Goal: Communication & Community: Ask a question

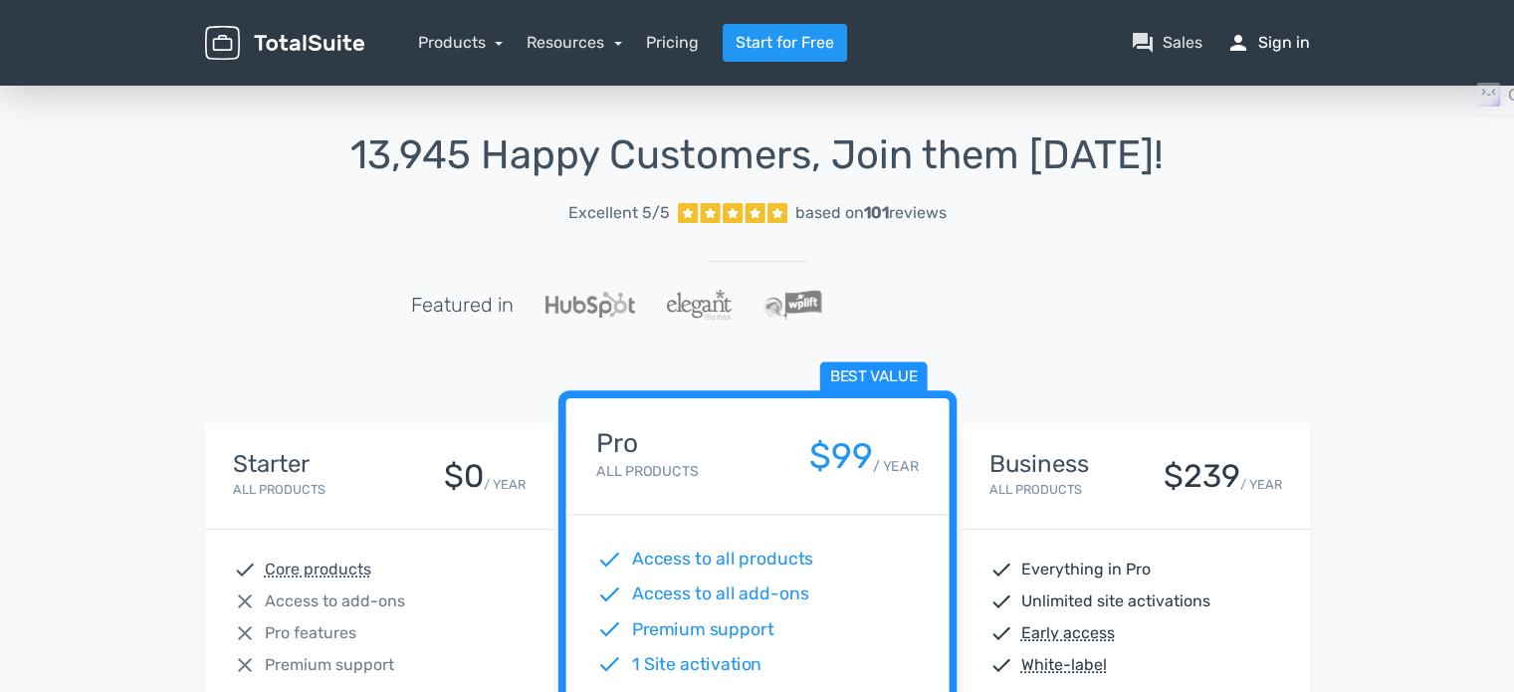
click at [1265, 39] on link "person Sign in" at bounding box center [1268, 43] width 84 height 24
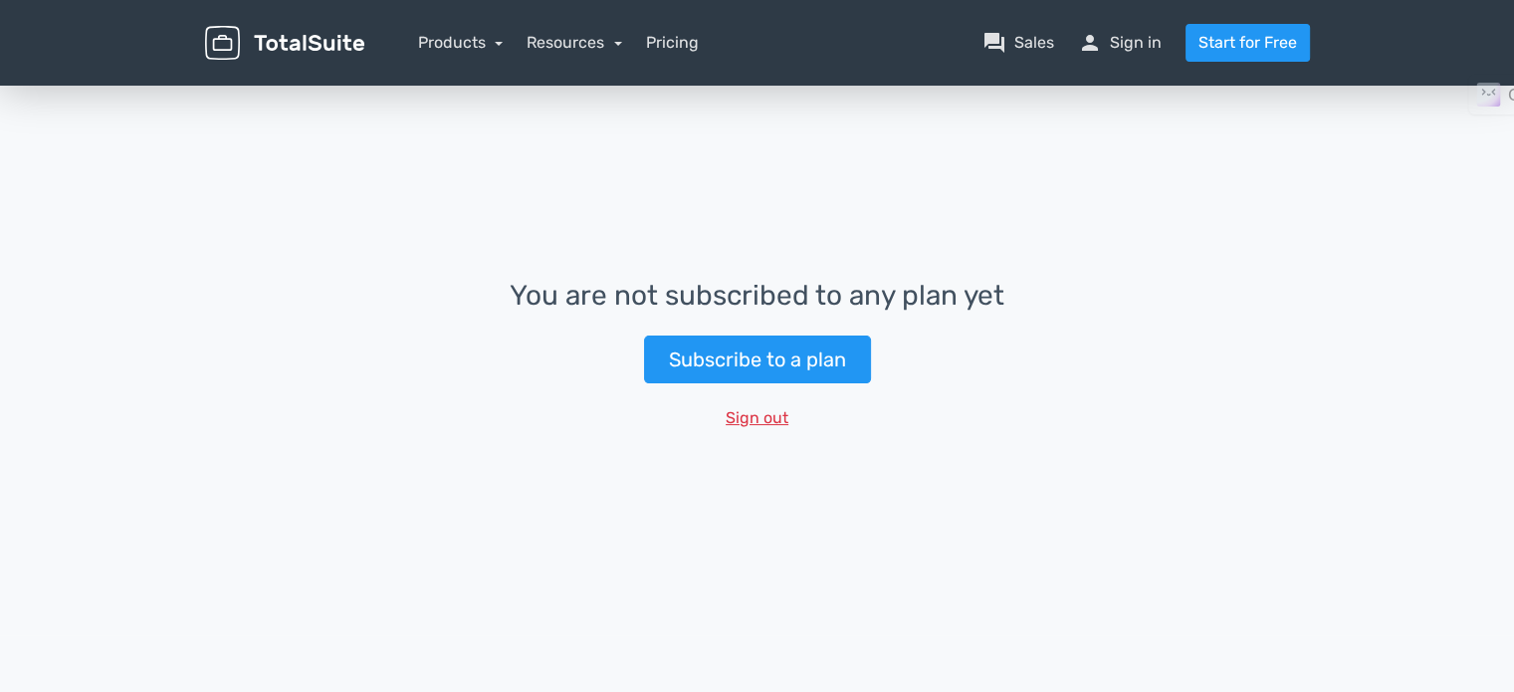
click at [762, 425] on button "Sign out" at bounding box center [756, 418] width 89 height 38
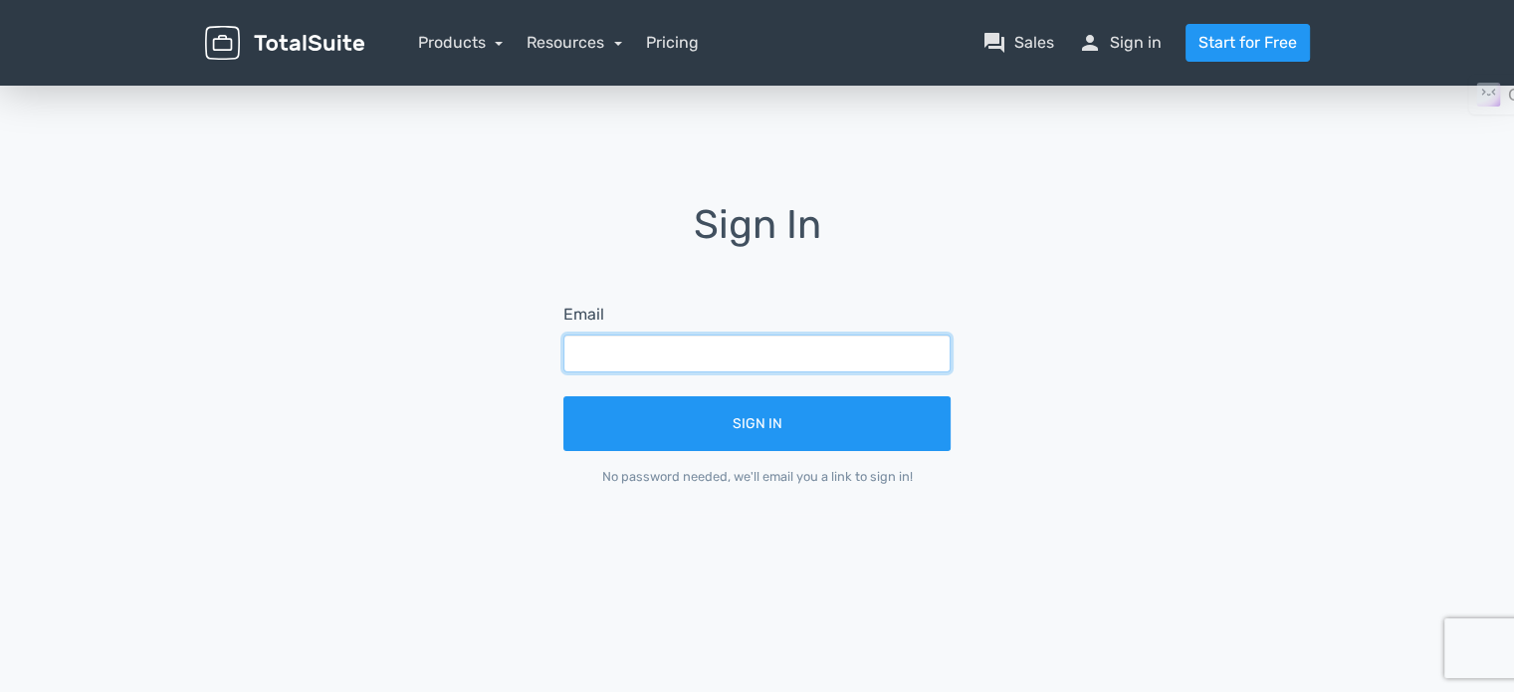
click at [712, 365] on input "text" at bounding box center [756, 353] width 387 height 38
type input "[EMAIL_ADDRESS][DOMAIN_NAME]"
click at [563, 396] on button "Sign In" at bounding box center [756, 423] width 387 height 55
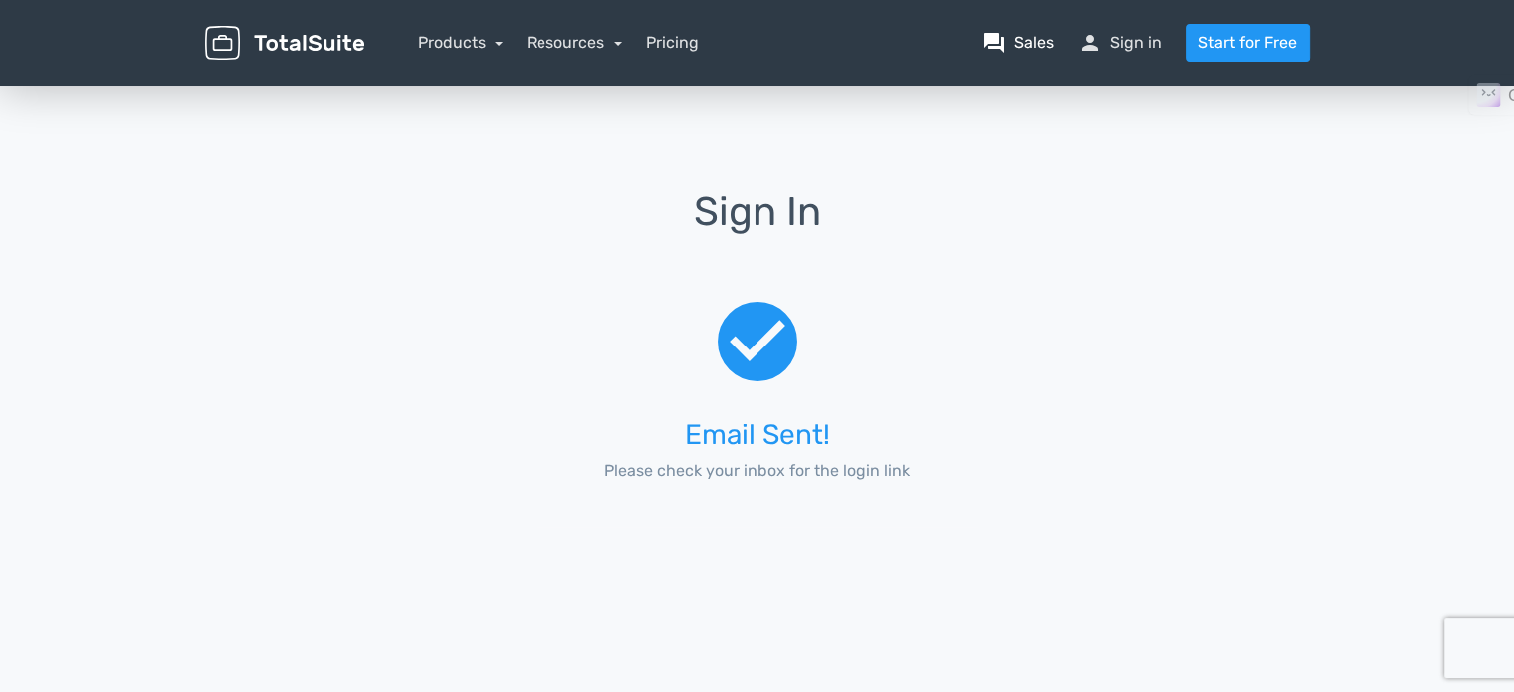
click at [1045, 49] on link "question_answer Sales" at bounding box center [1018, 43] width 72 height 24
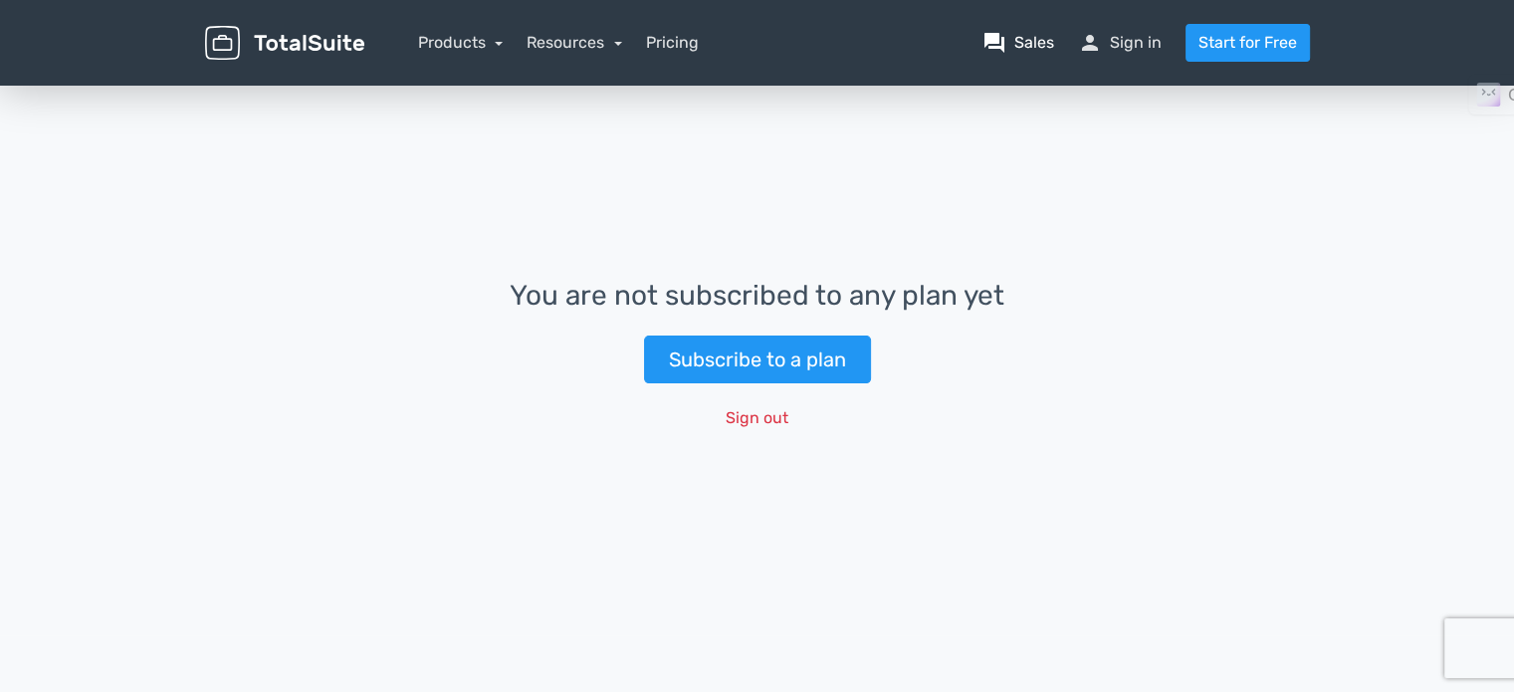
click at [1018, 45] on link "question_answer Sales" at bounding box center [1018, 43] width 72 height 24
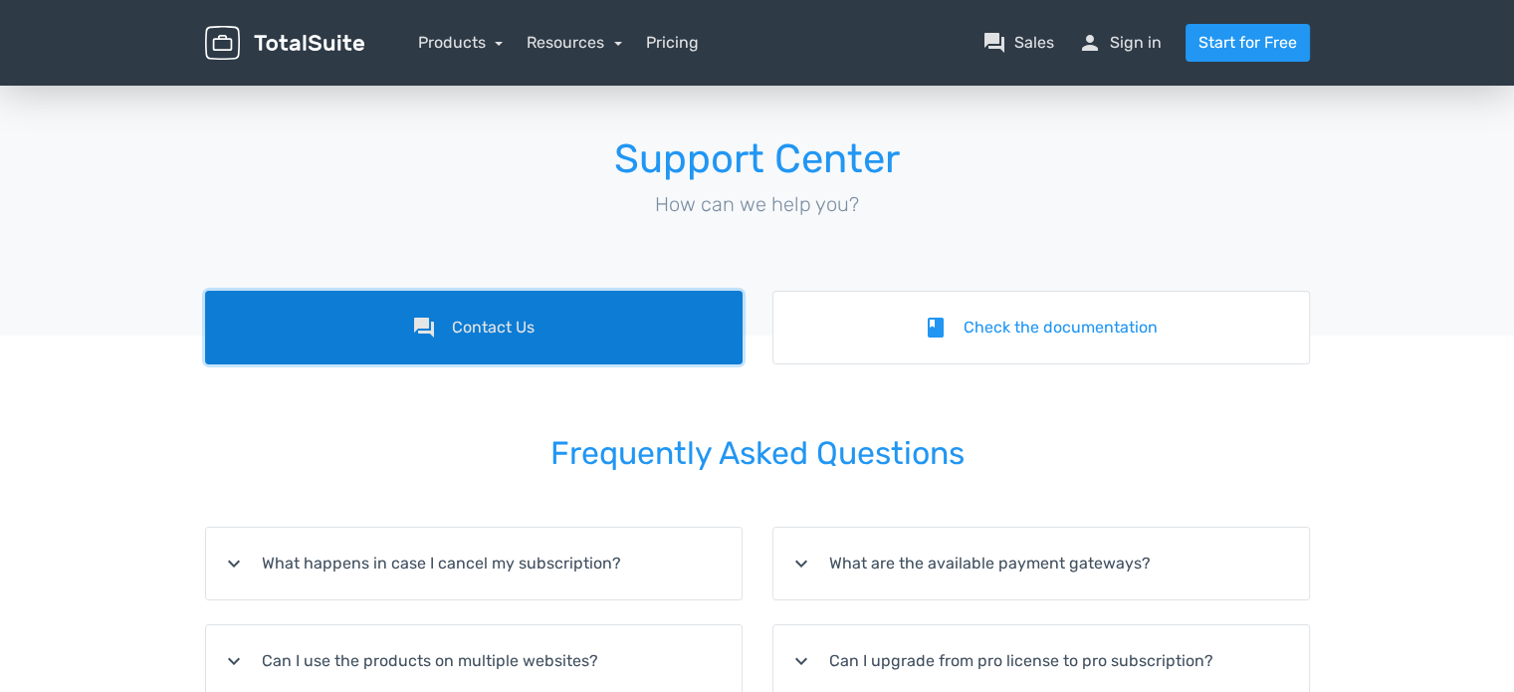
click at [538, 317] on link "forum Contact Us" at bounding box center [473, 328] width 537 height 74
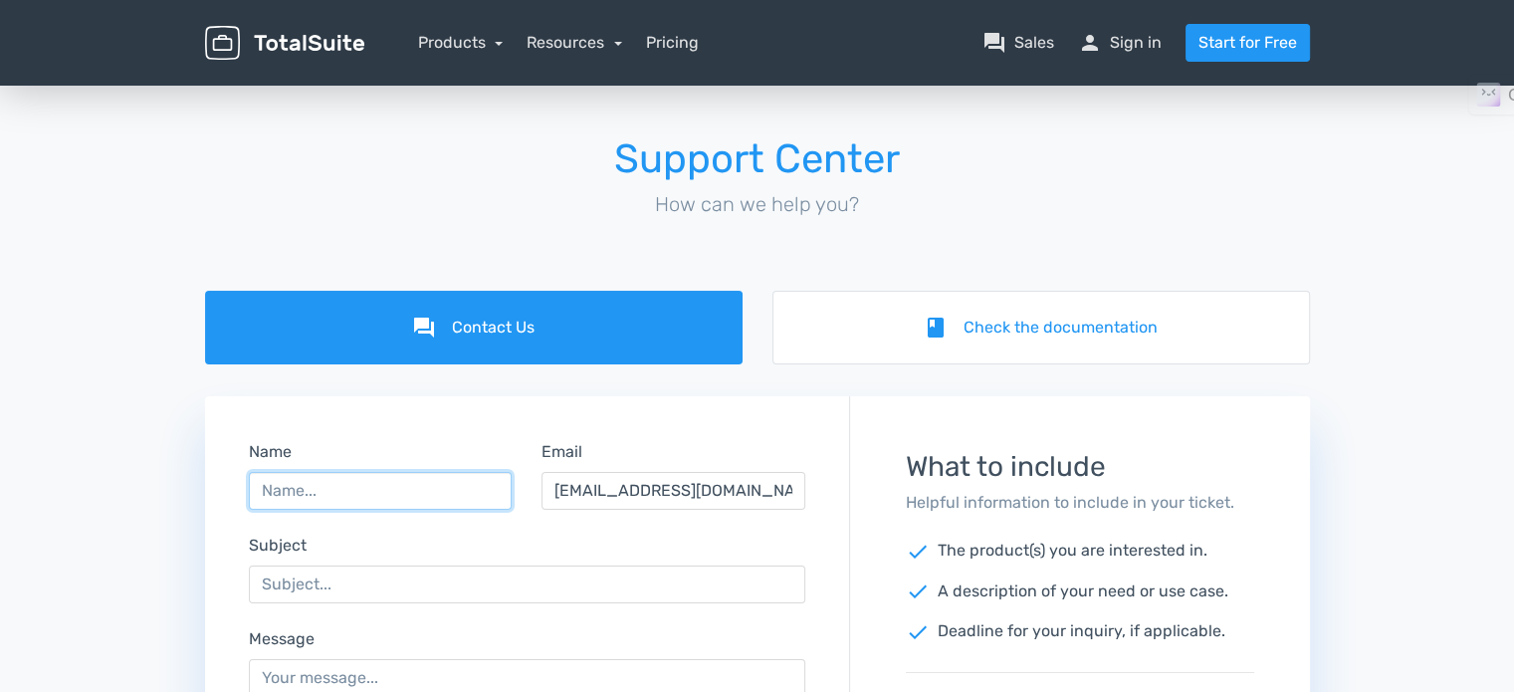
click at [380, 478] on input "Name" at bounding box center [381, 491] width 264 height 38
type input "Abhishek Bendigeri"
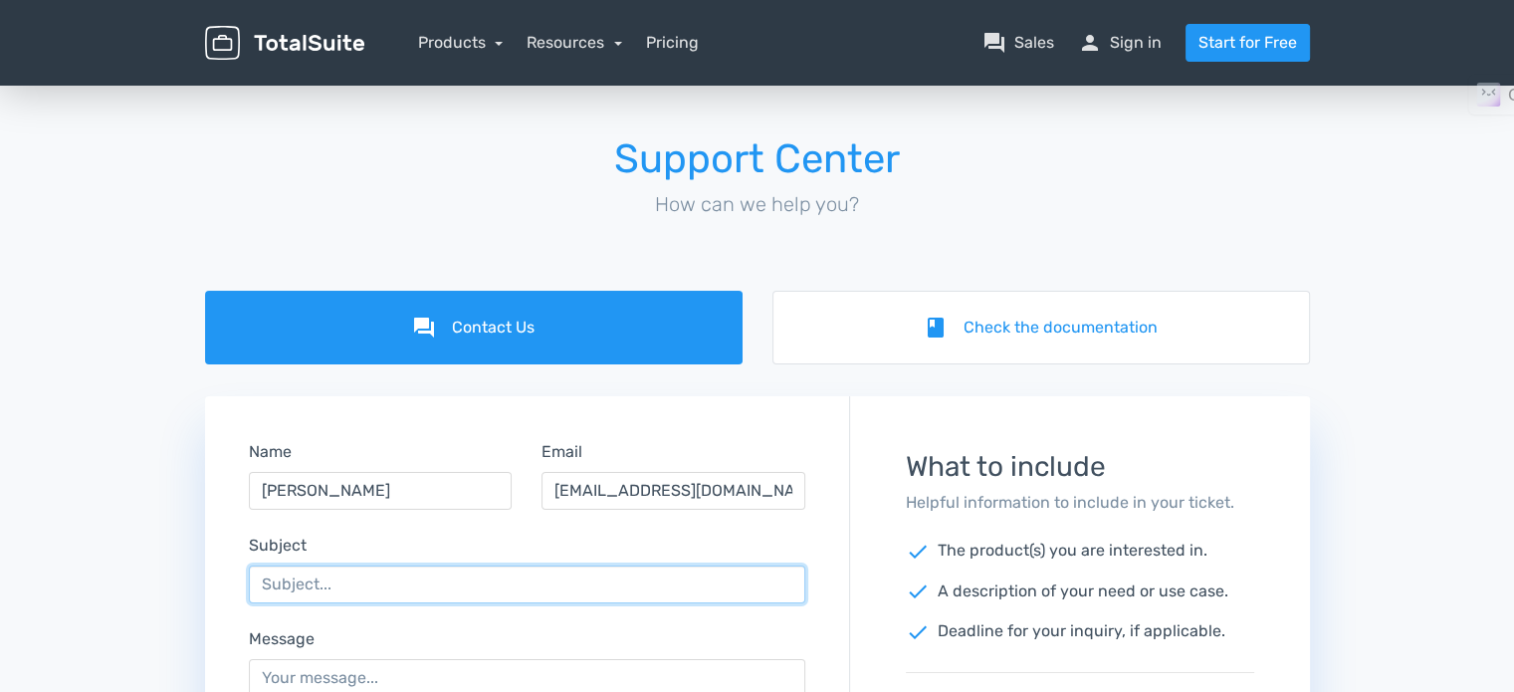
click at [390, 591] on input "Subject" at bounding box center [527, 584] width 557 height 38
drag, startPoint x: 435, startPoint y: 589, endPoint x: 371, endPoint y: 574, distance: 65.4
click at [371, 574] on input "Life time Liscence" at bounding box center [527, 584] width 557 height 38
drag, startPoint x: 371, startPoint y: 574, endPoint x: 348, endPoint y: 593, distance: 29.7
click at [342, 595] on input "Life time Liscence" at bounding box center [527, 584] width 557 height 38
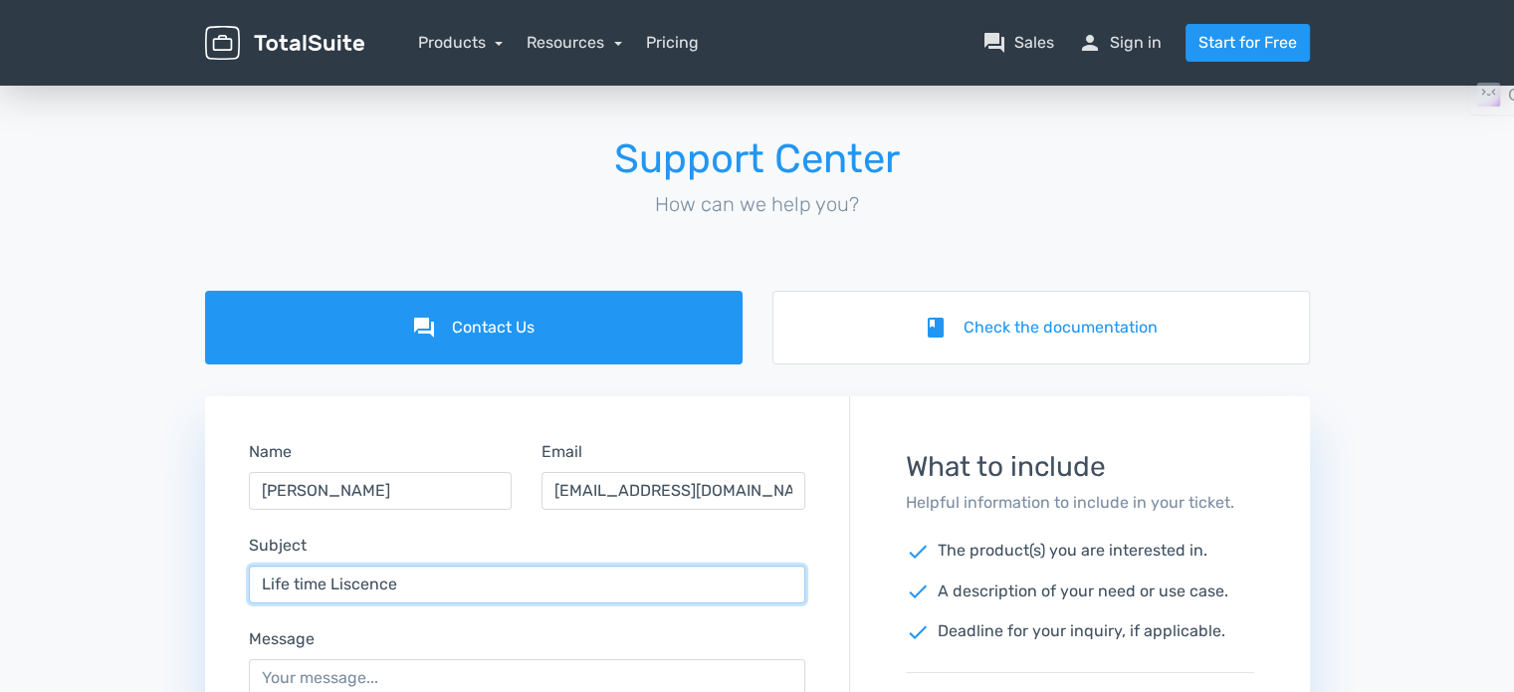
click at [371, 581] on input "Life time Liscence" at bounding box center [527, 584] width 557 height 38
click at [418, 583] on input "Life time Liscence" at bounding box center [527, 584] width 557 height 38
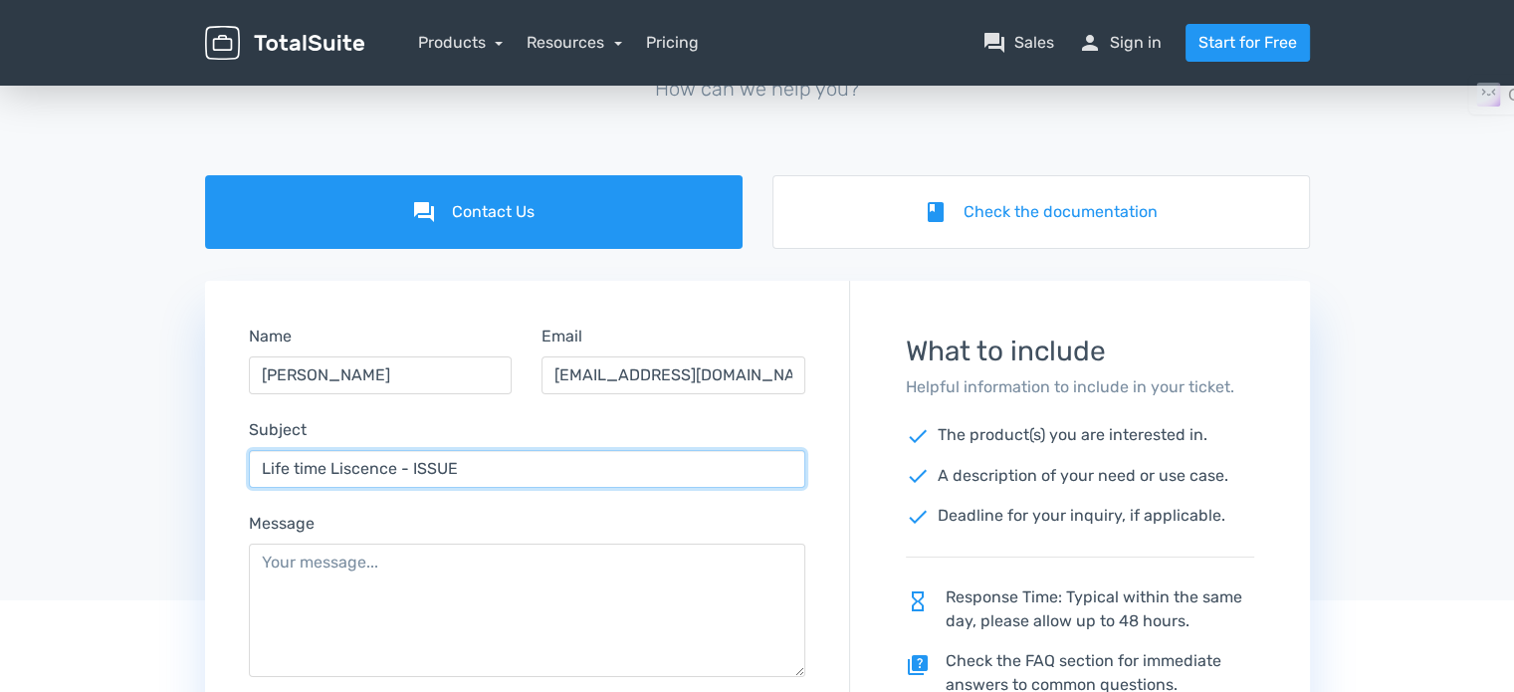
scroll to position [299, 0]
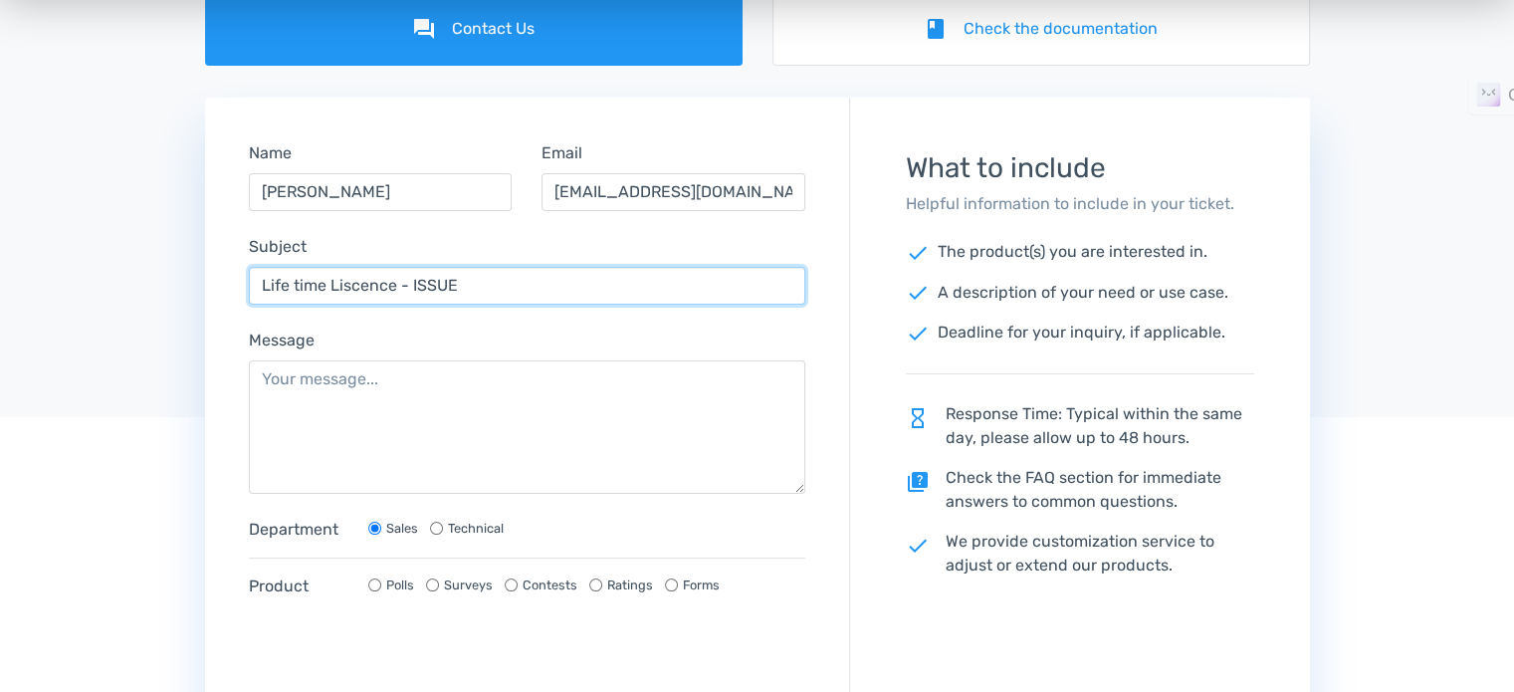
type input "Life time Liscence - ISSUE"
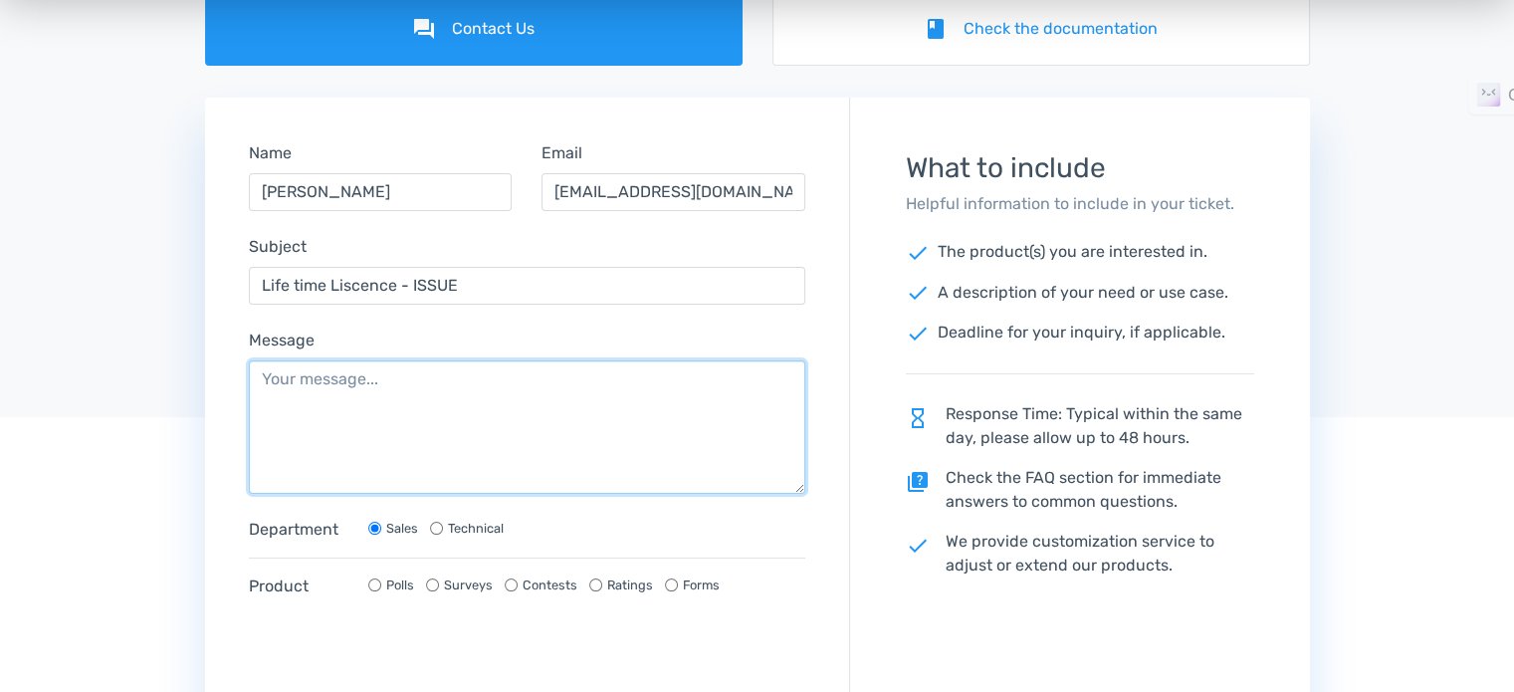
click at [390, 411] on textarea "Message" at bounding box center [527, 426] width 557 height 133
paste textarea "I am also trying to login using my email id rostrumdiaries@gmail.com into total…"
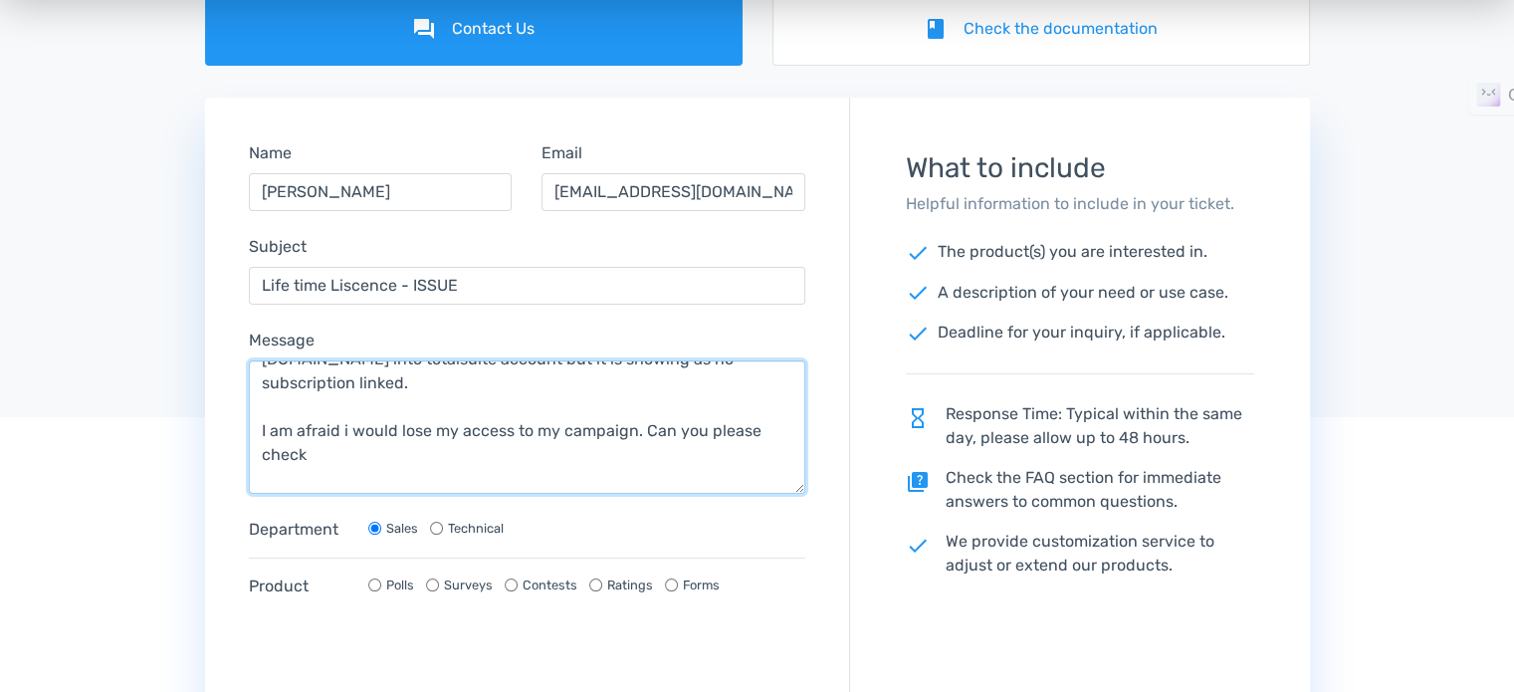
scroll to position [48, 0]
type textarea "I am also trying to login using my email id rostrumdiaries@gmail.com into total…"
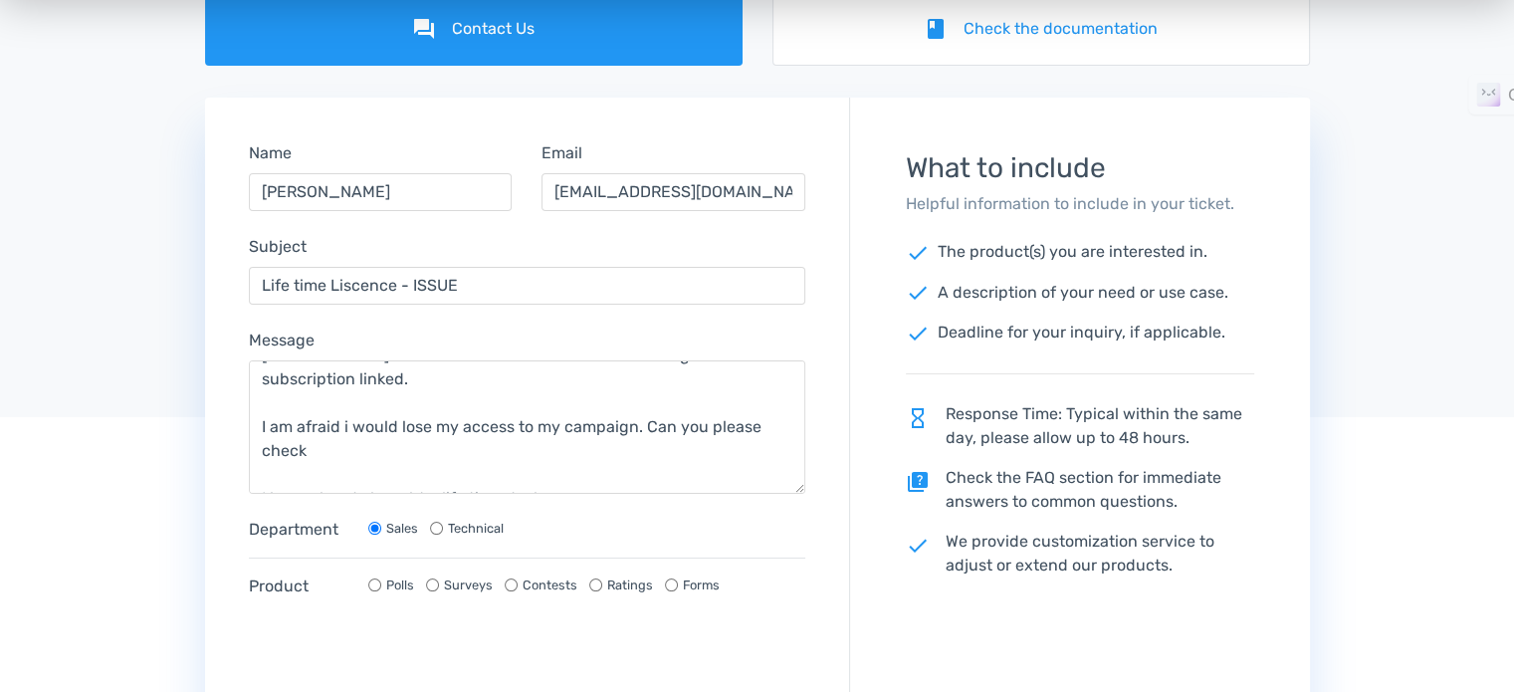
click at [509, 587] on input "Contests" at bounding box center [511, 584] width 13 height 13
radio input "true"
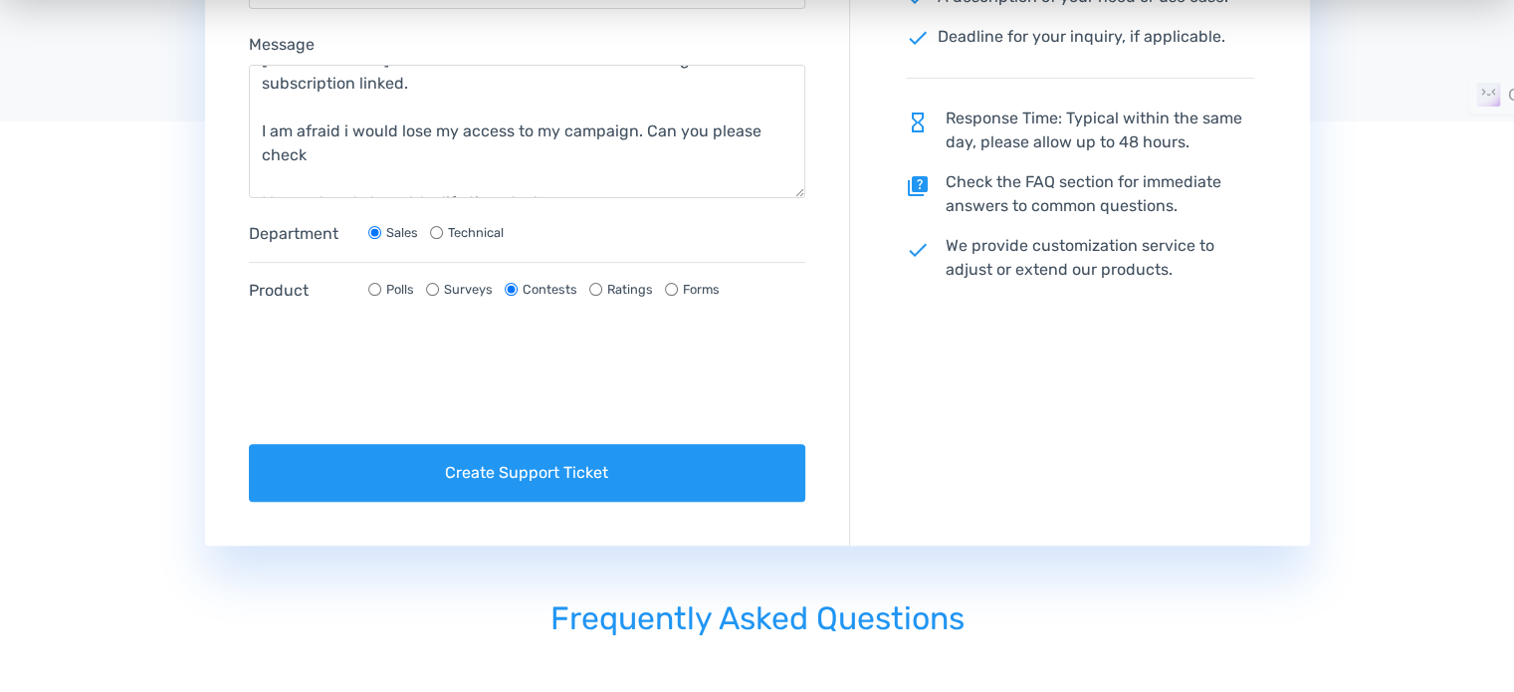
scroll to position [597, 0]
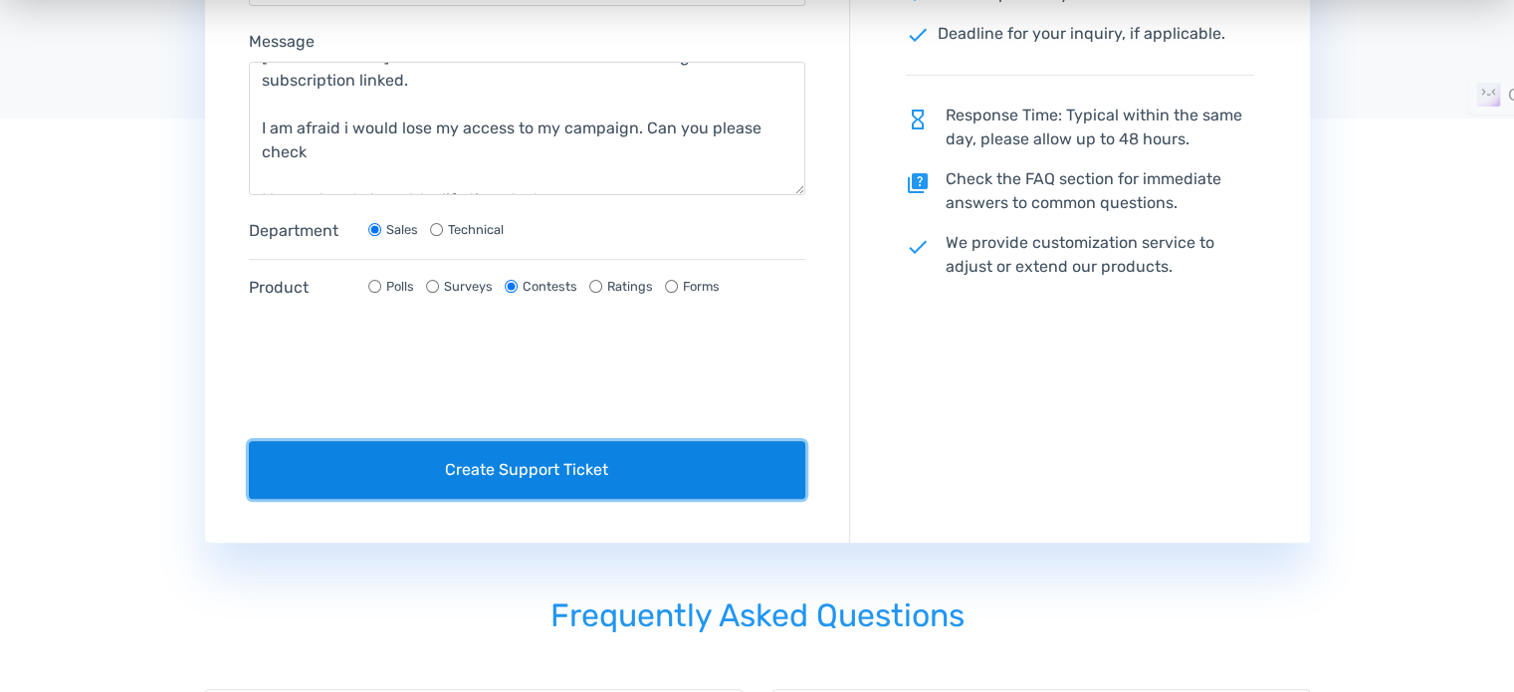
click at [329, 467] on button "Create Support Ticket" at bounding box center [527, 470] width 557 height 58
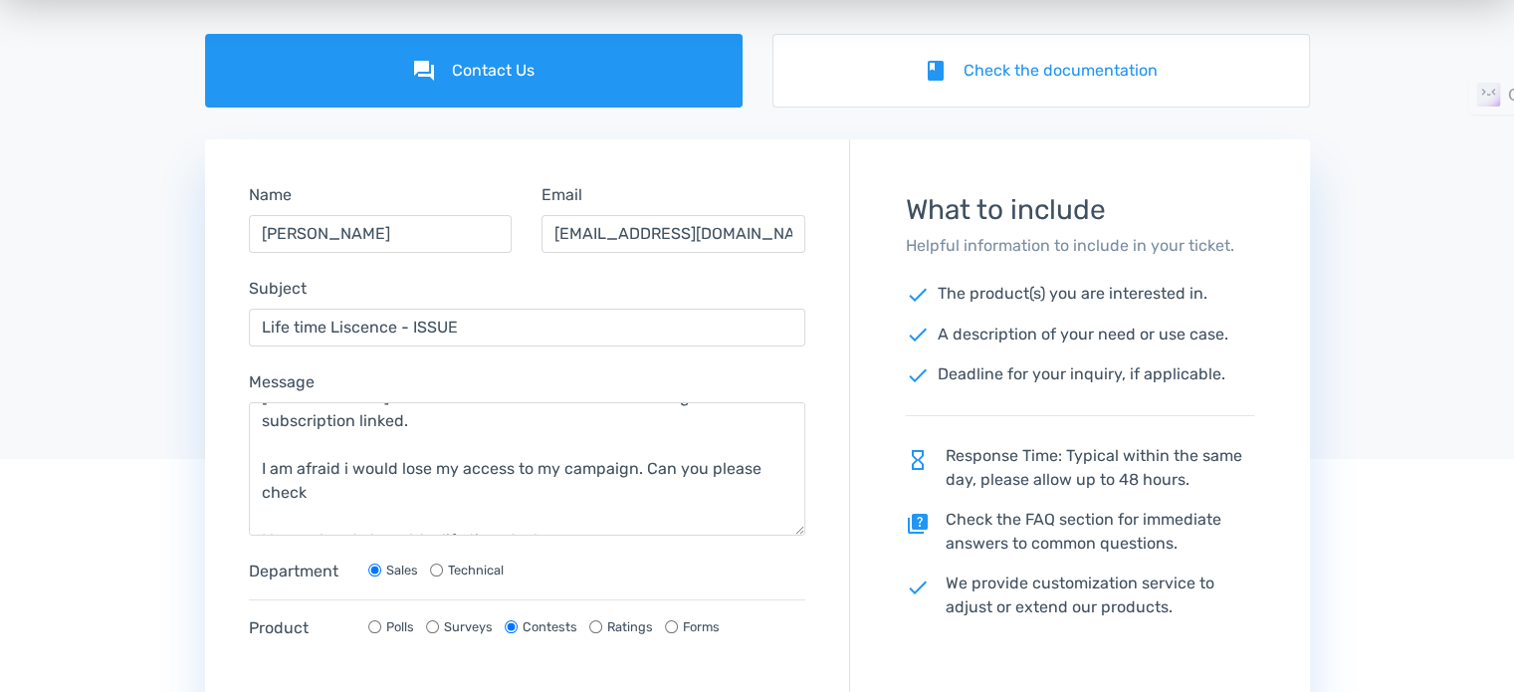
scroll to position [199, 0]
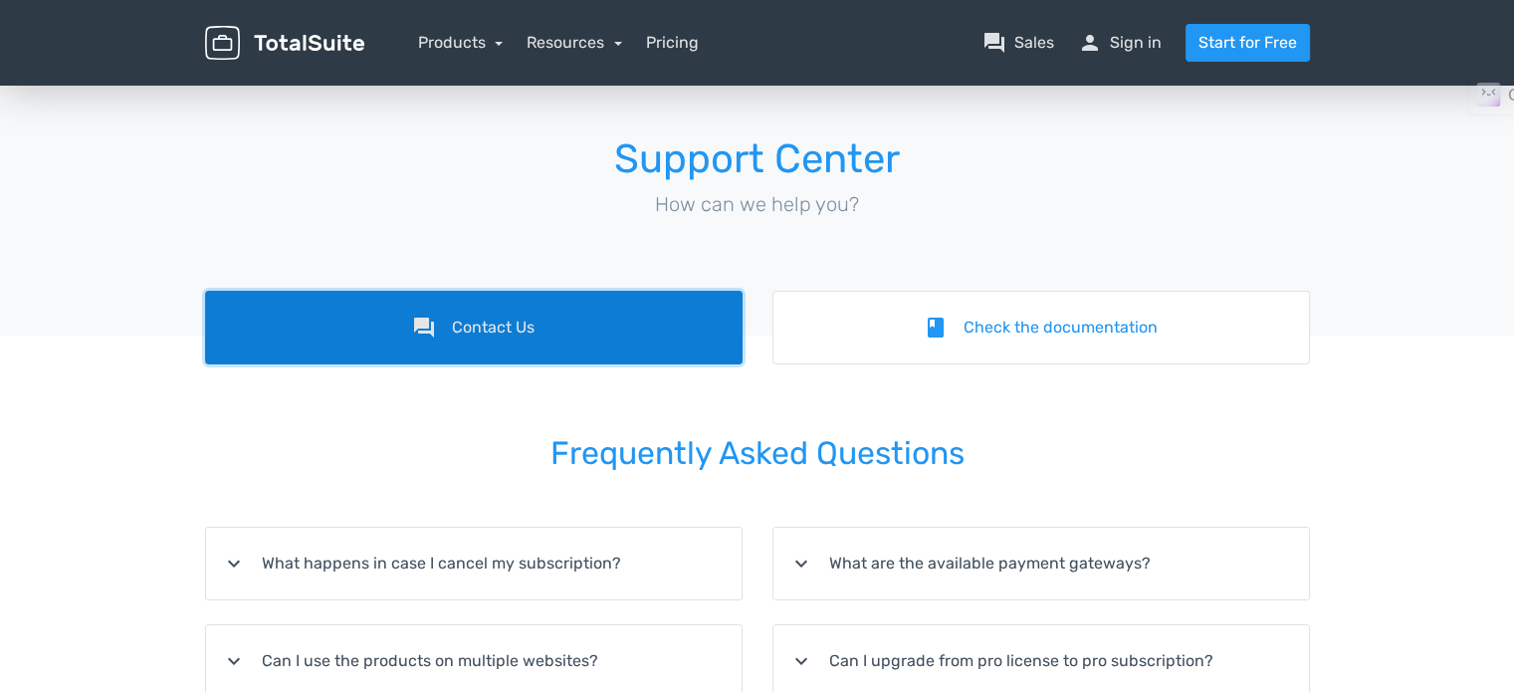
click at [529, 312] on link "forum Contact Us" at bounding box center [473, 328] width 537 height 74
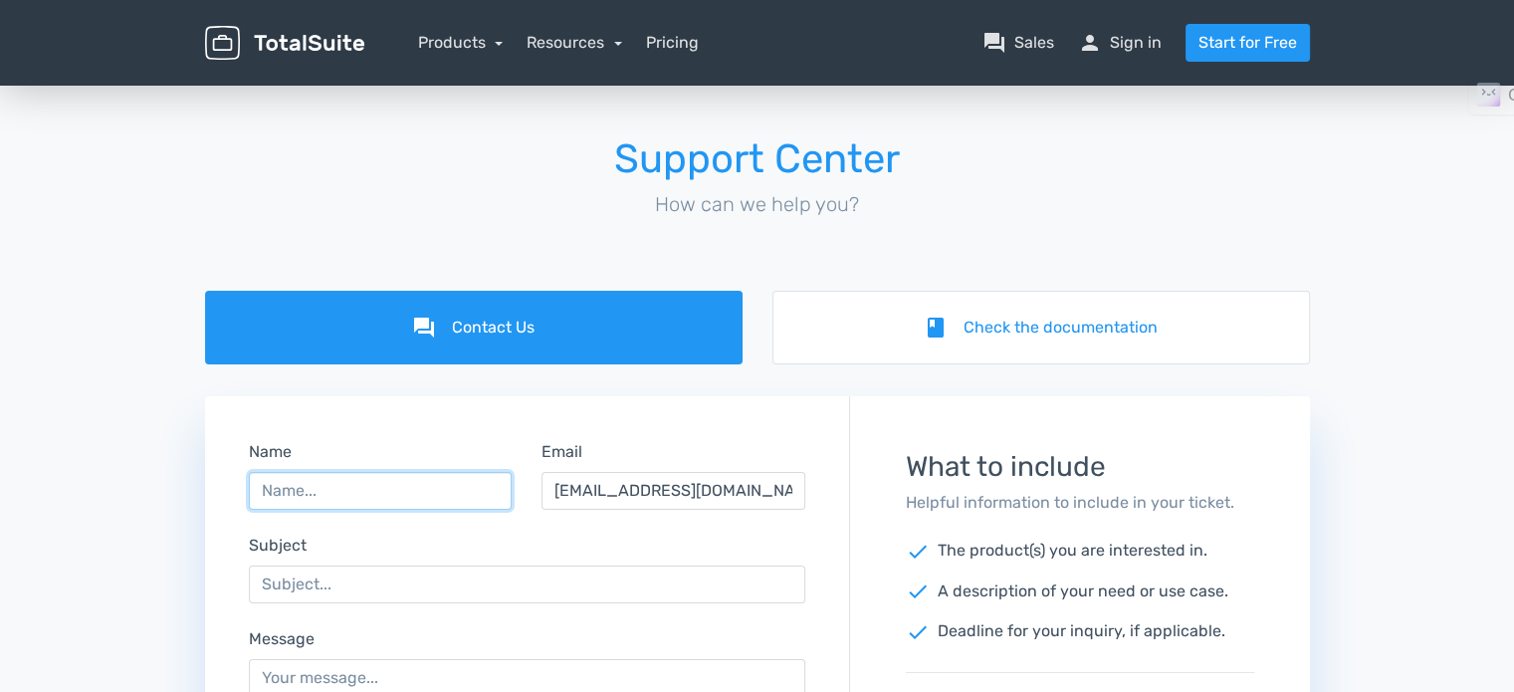
click at [361, 489] on input "Name" at bounding box center [381, 491] width 264 height 38
type input "[PERSON_NAME]"
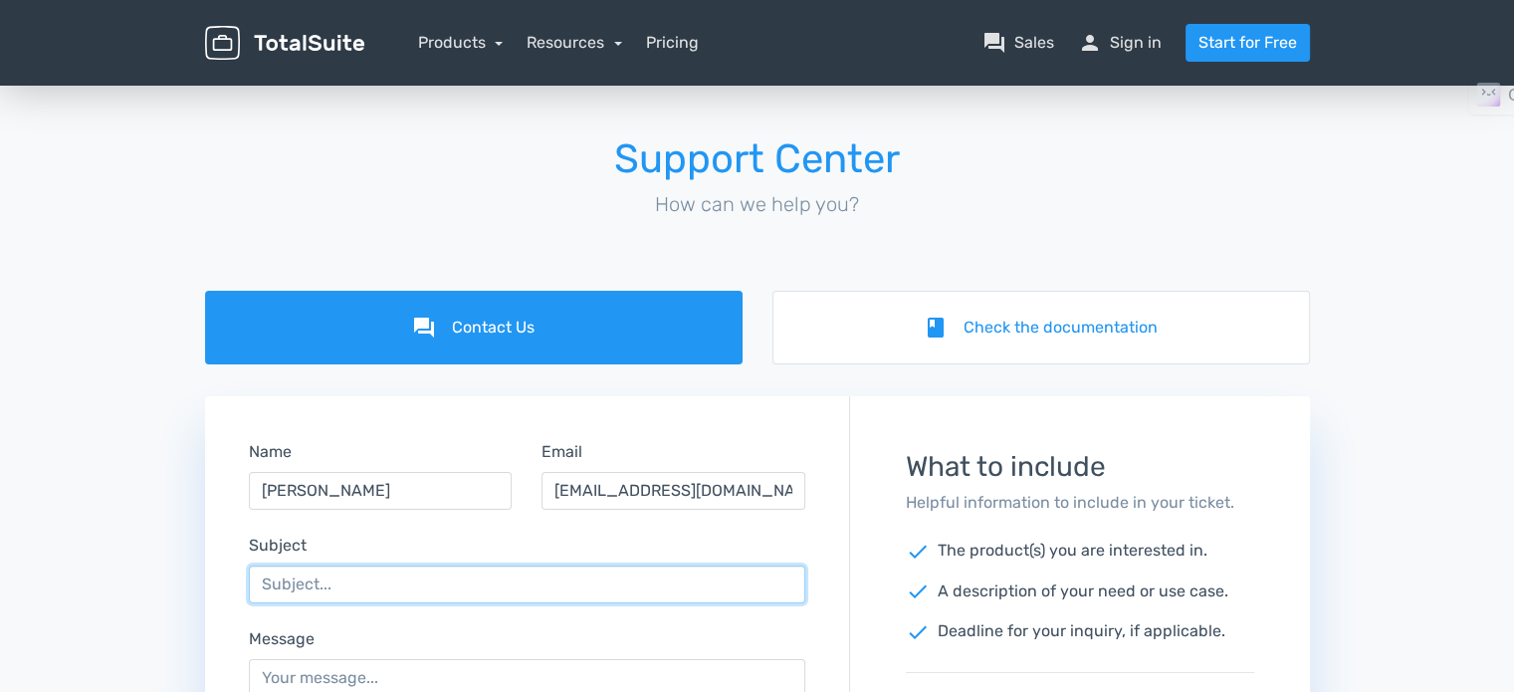
click at [403, 582] on input "Subject" at bounding box center [527, 584] width 557 height 38
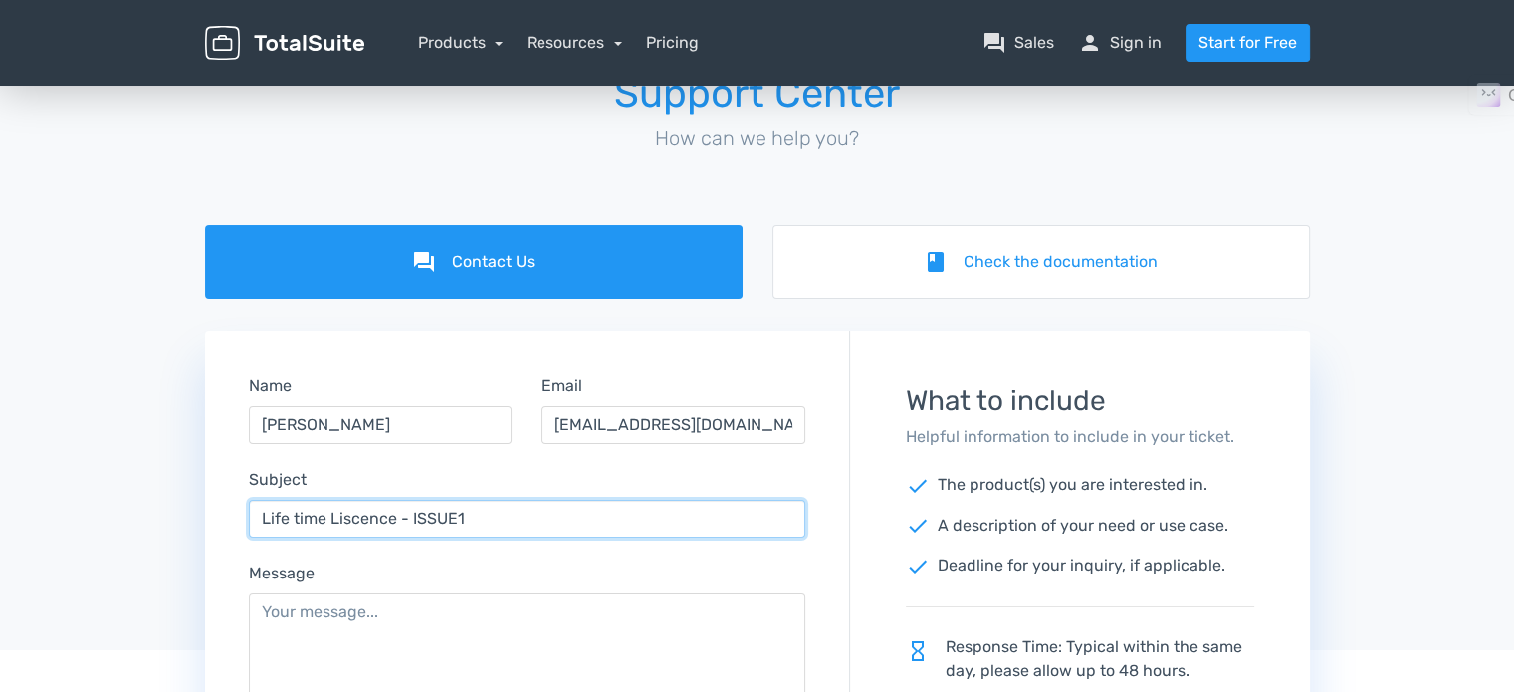
scroll to position [299, 0]
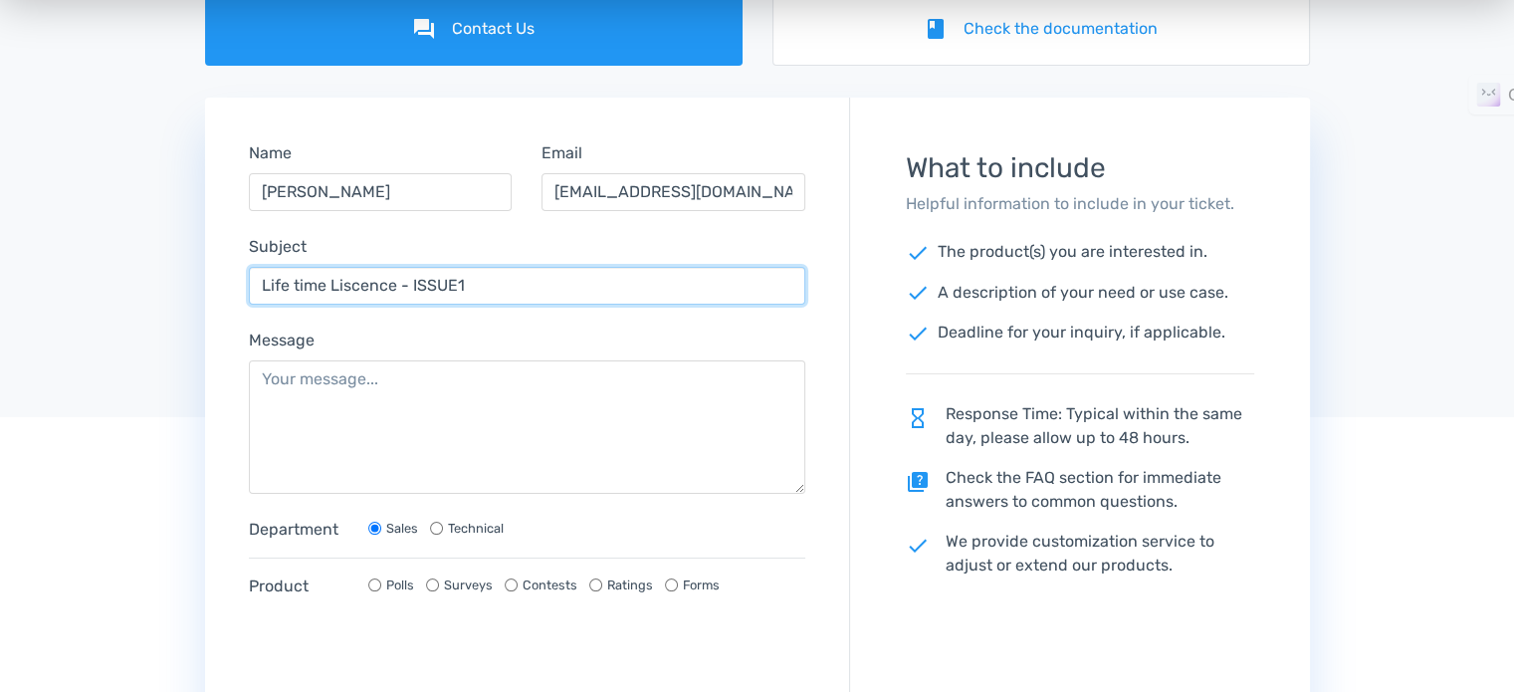
type input "Life time Liscence - ISSUE1"
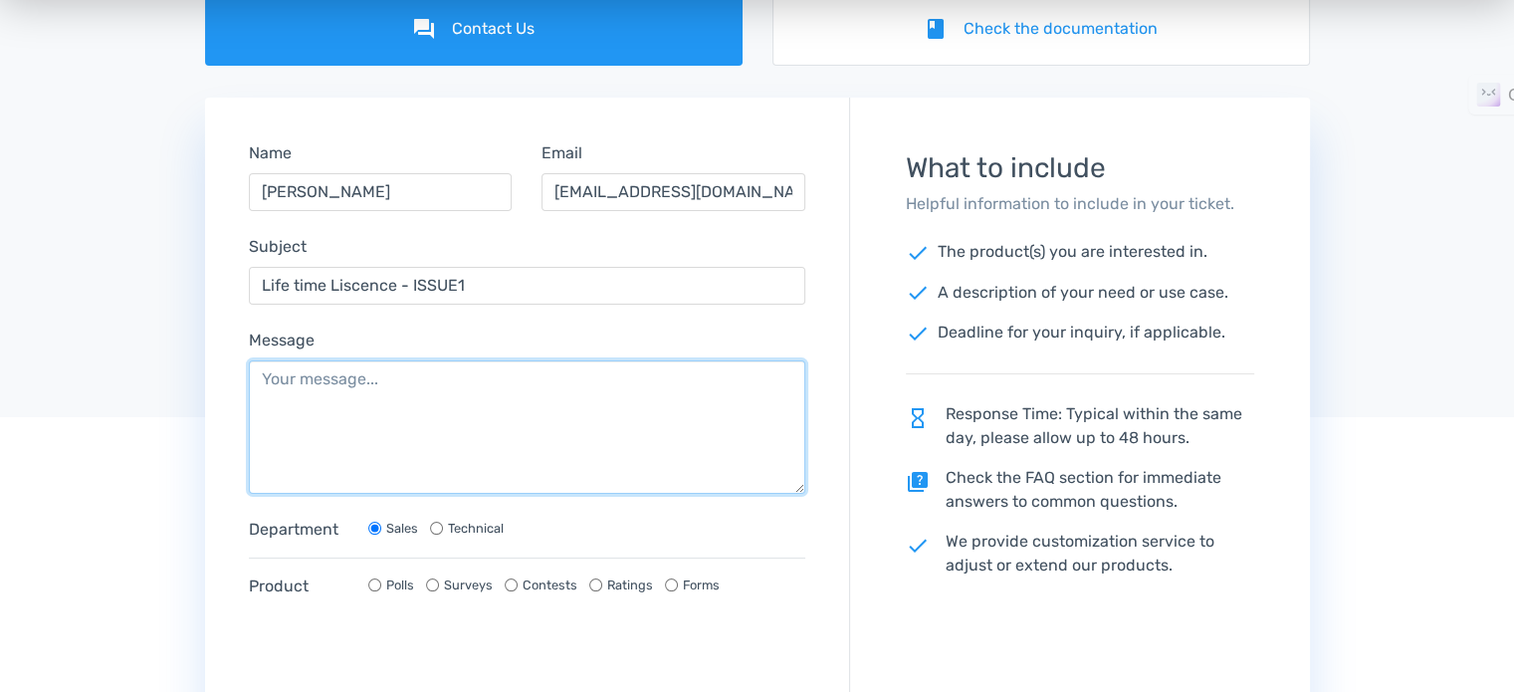
click at [463, 419] on textarea "Message" at bounding box center [527, 426] width 557 height 133
paste textarea "I had bought a Life Time Subscription for Total Contest using my other email id…"
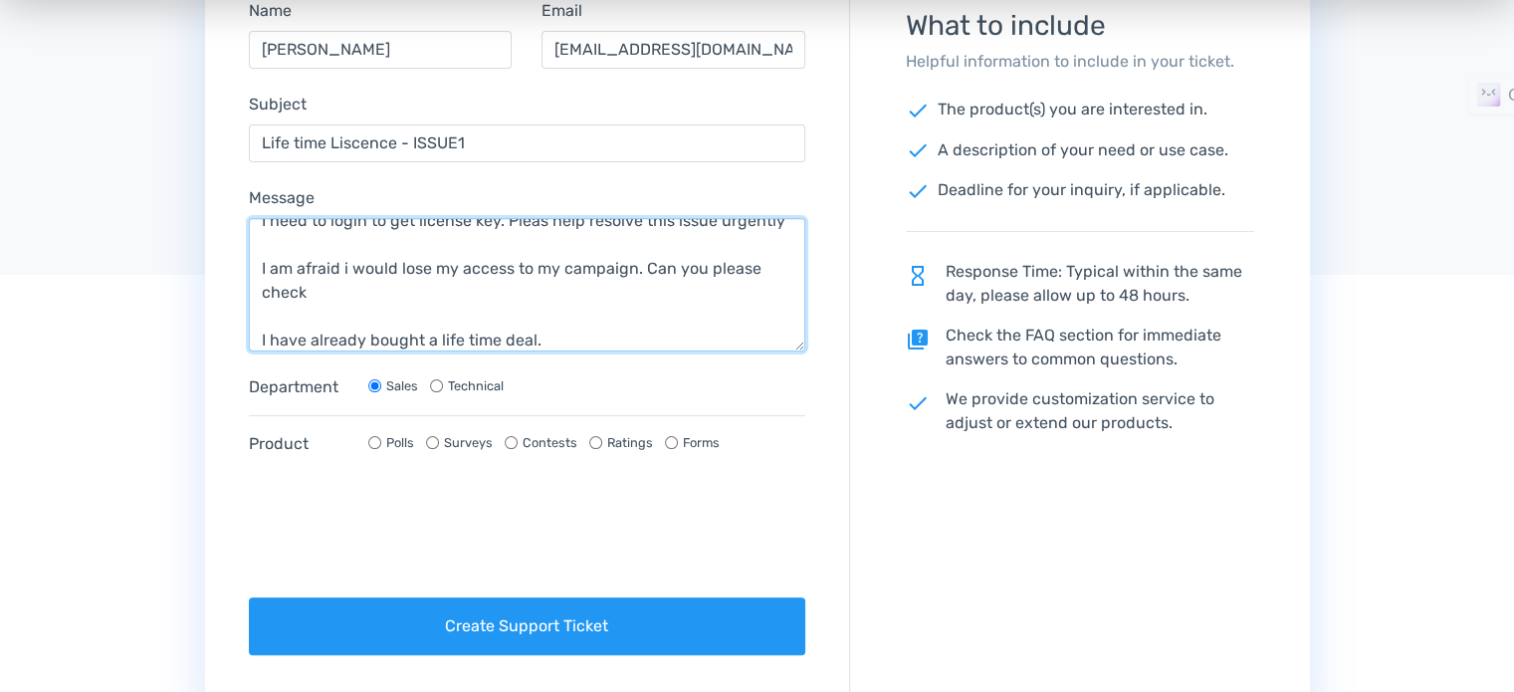
scroll to position [498, 0]
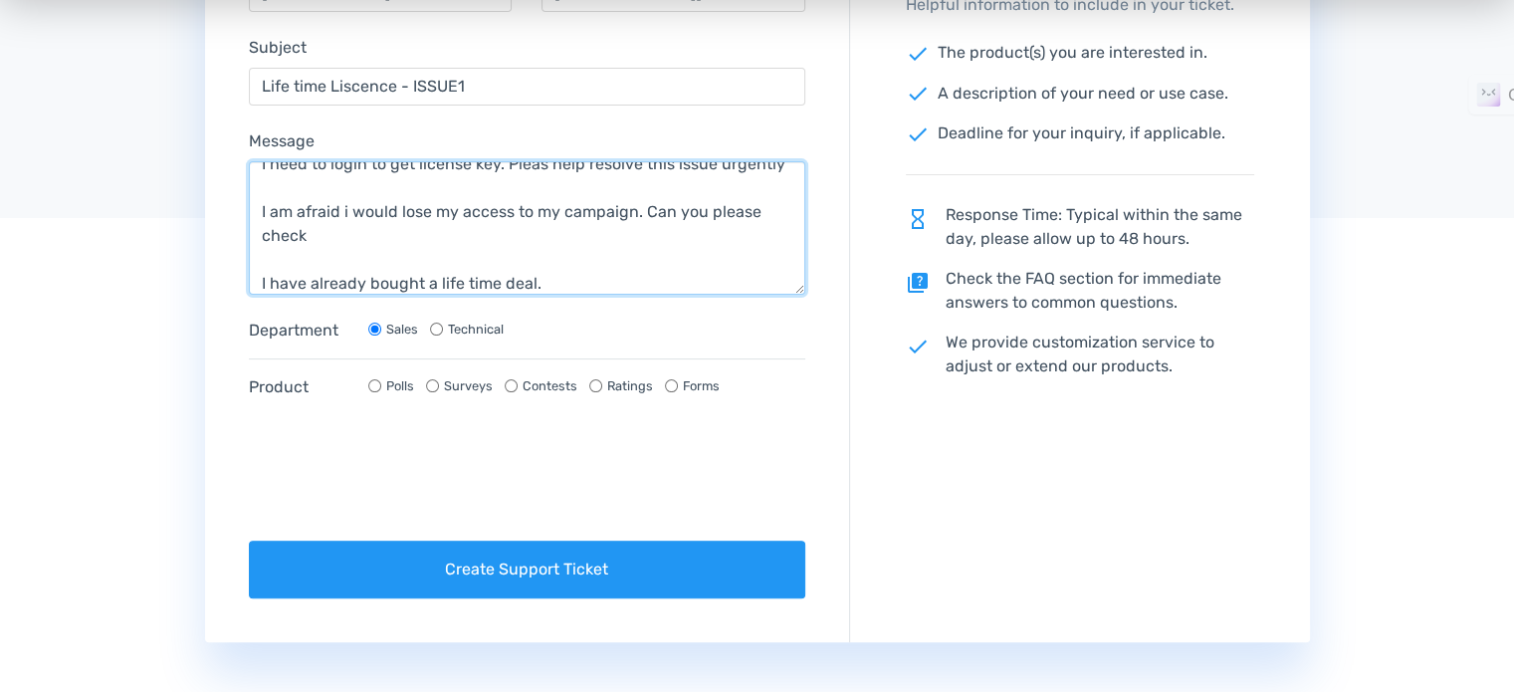
type textarea "I had bought a Life Time Subscription for Total Contest using my other email id…"
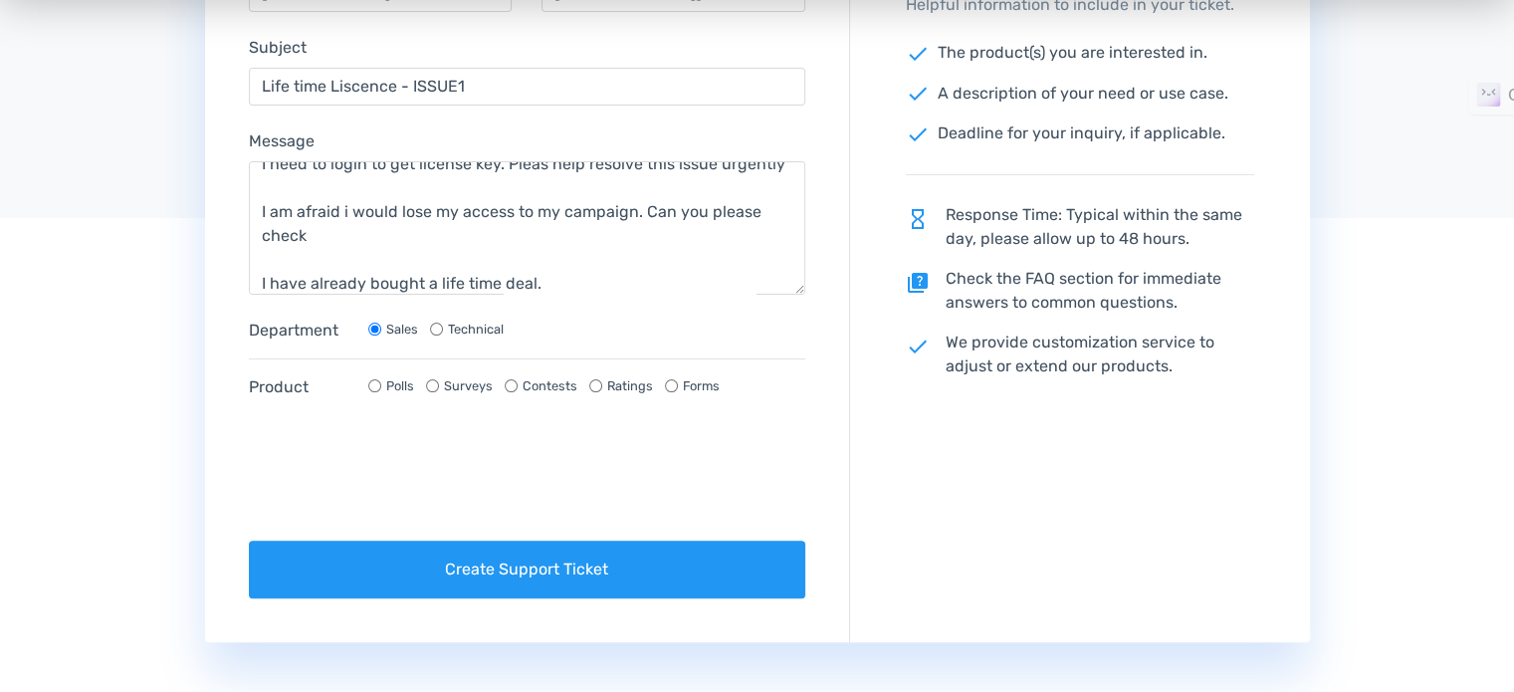
click at [508, 385] on input "Contests" at bounding box center [511, 385] width 13 height 13
radio input "true"
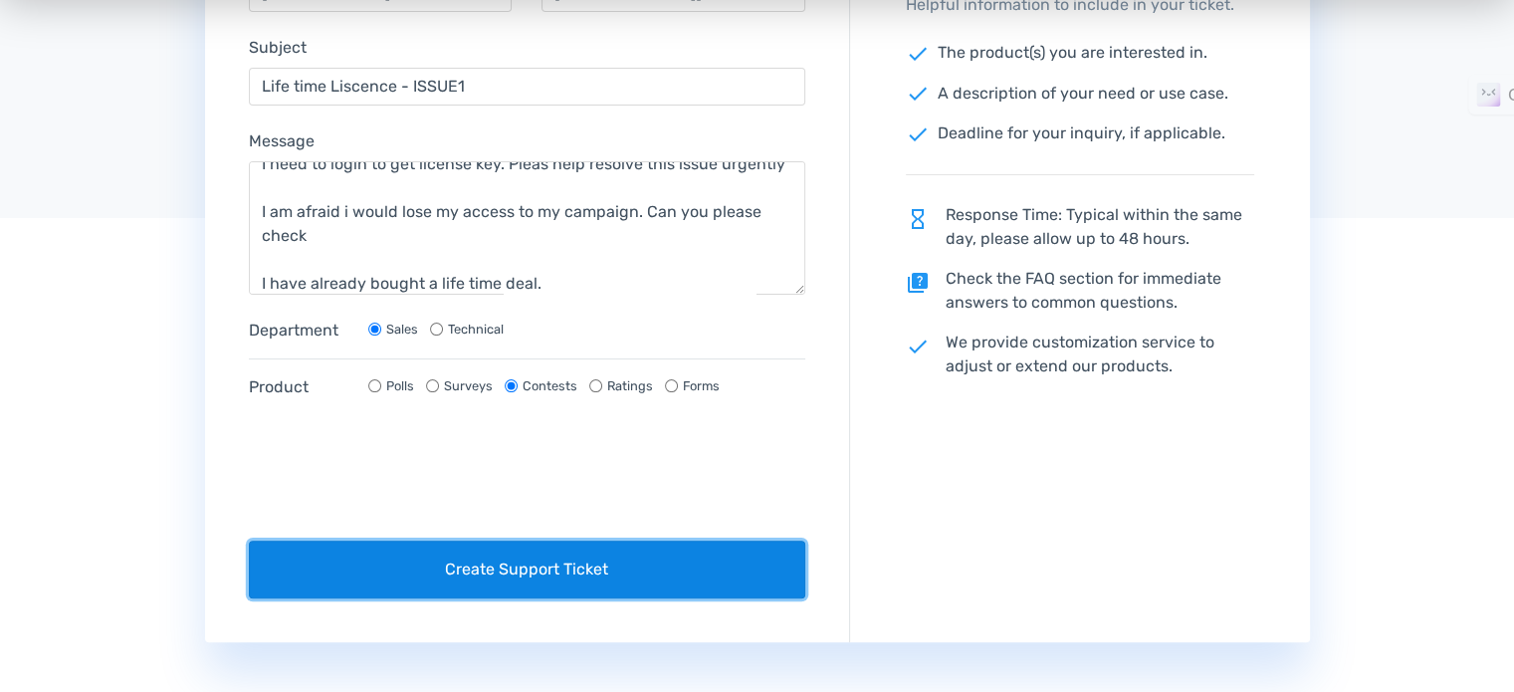
click at [516, 572] on button "Create Support Ticket" at bounding box center [527, 569] width 557 height 58
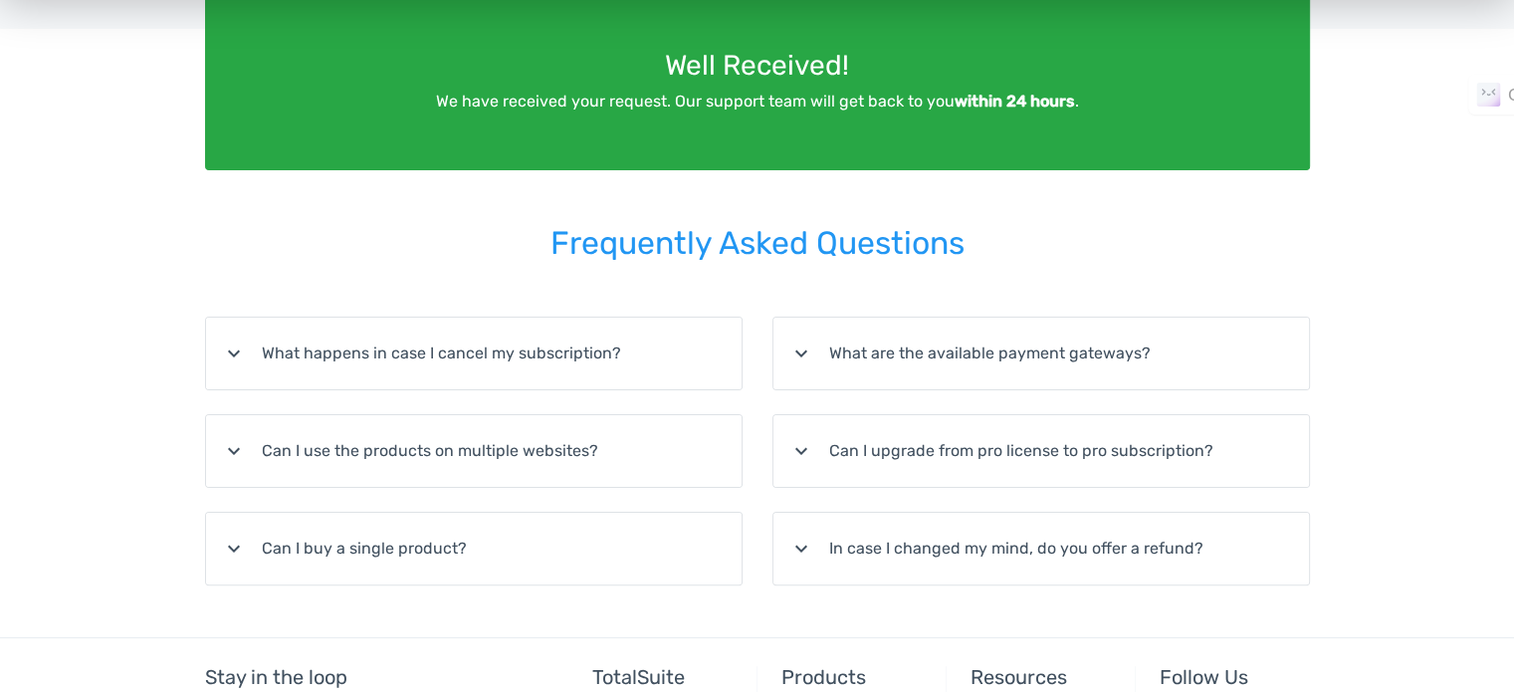
scroll to position [398, 0]
